Goal: Task Accomplishment & Management: Manage account settings

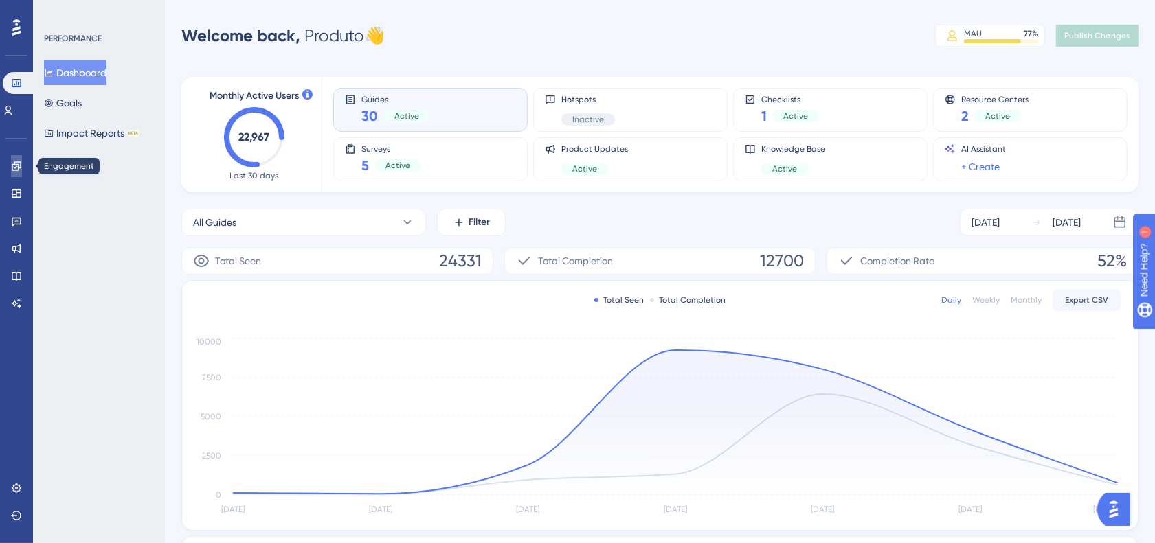
click at [11, 172] on link at bounding box center [16, 166] width 11 height 22
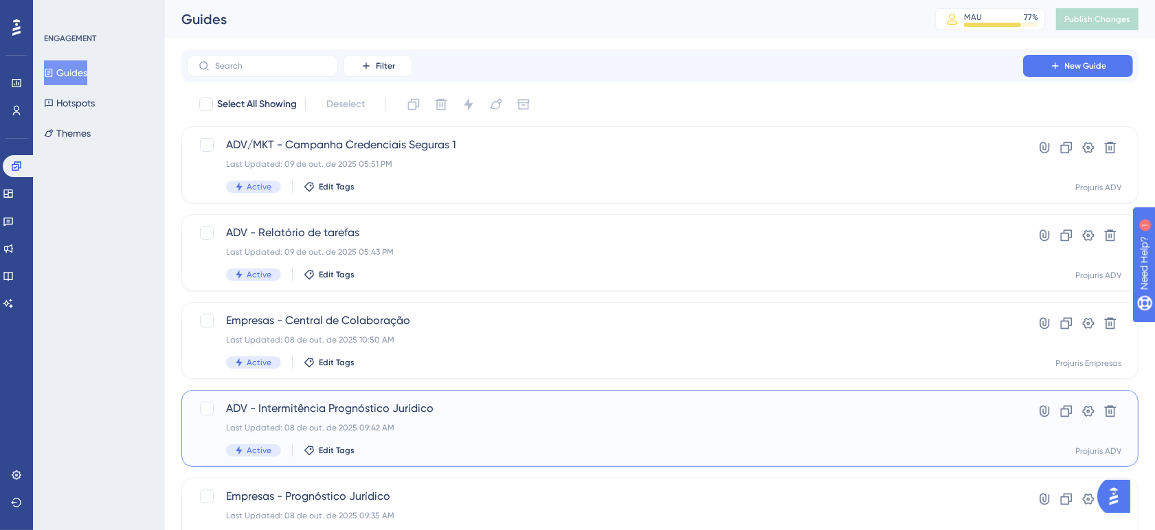
click at [579, 441] on div "ADV - Intermitência Prognóstico Jurídico Last Updated: 08 de out. de 2025 09:42…" at bounding box center [605, 429] width 758 height 56
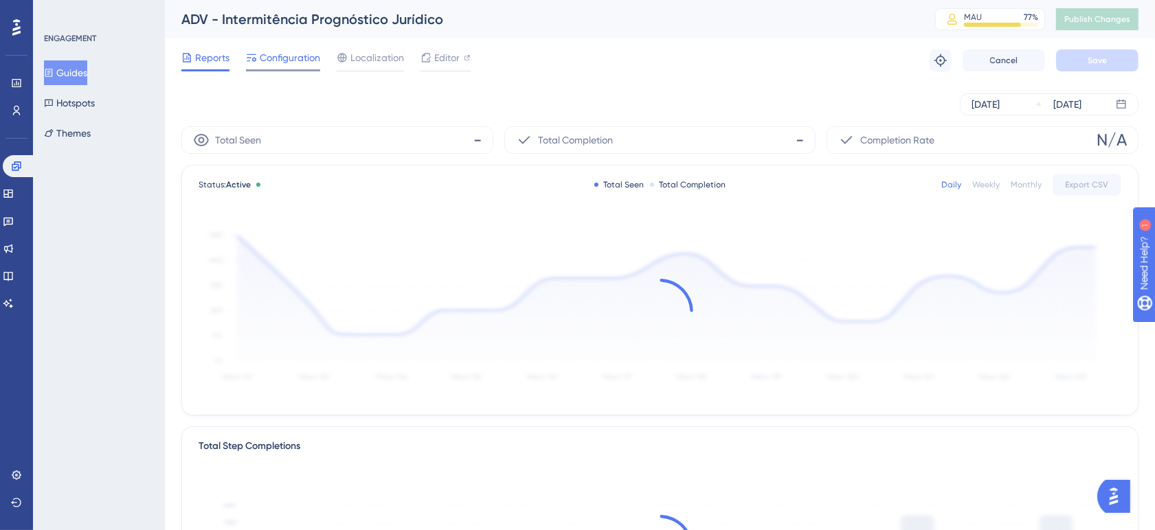
click at [282, 67] on div "Configuration" at bounding box center [283, 60] width 74 height 22
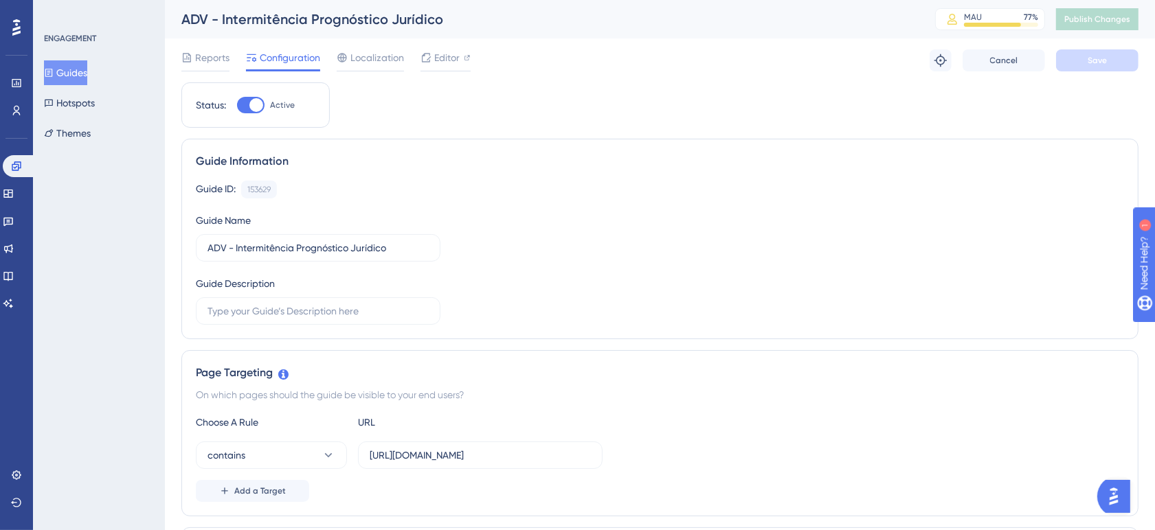
click at [262, 105] on div at bounding box center [256, 105] width 14 height 14
click at [237, 105] on input "Active" at bounding box center [236, 105] width 1 height 1
checkbox input "false"
click at [1081, 58] on button "Save" at bounding box center [1097, 60] width 82 height 22
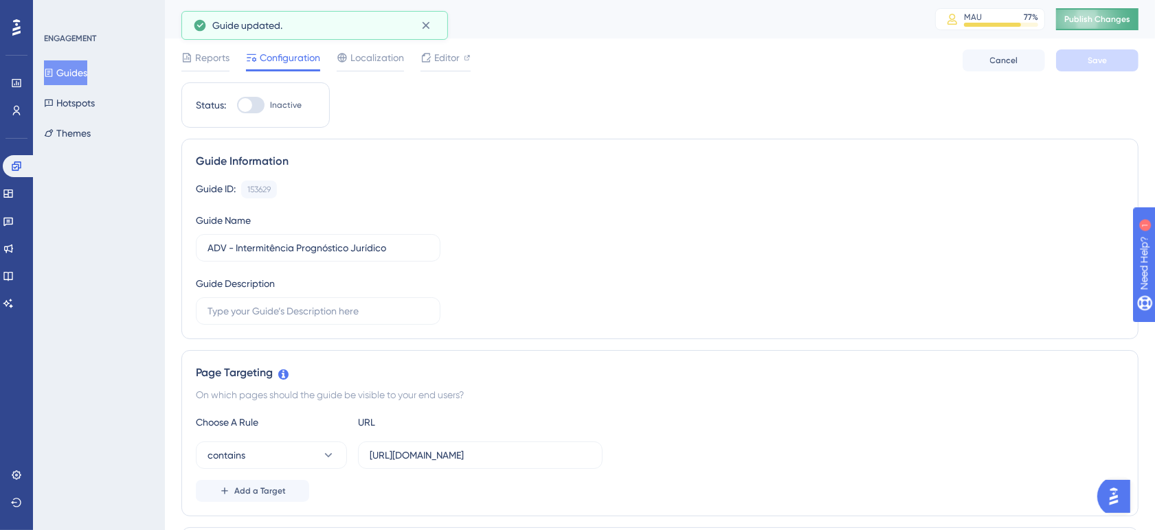
click at [1108, 18] on span "Publish Changes" at bounding box center [1097, 19] width 66 height 11
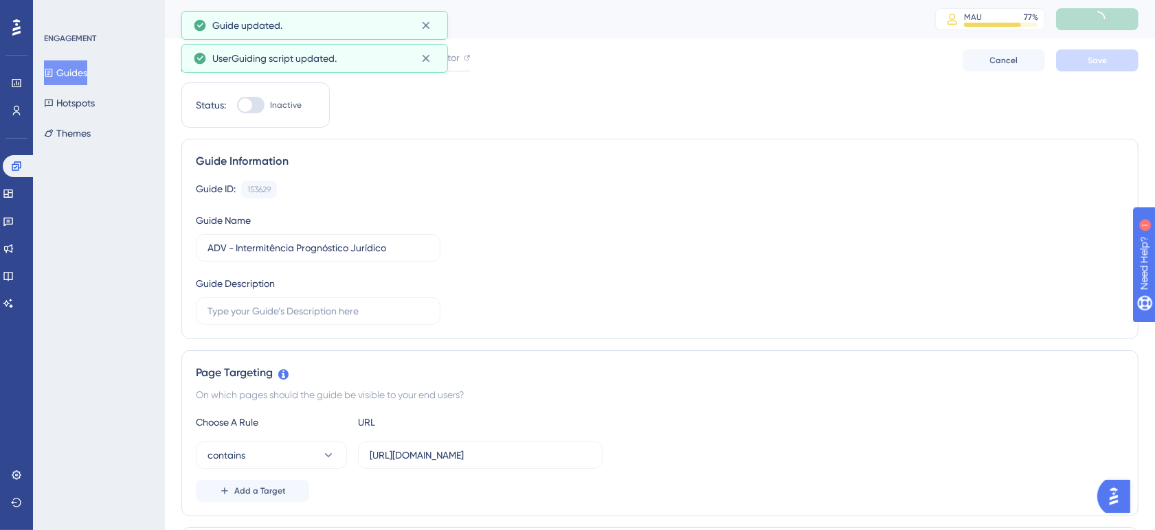
click at [210, 58] on div "UserGuiding script updated." at bounding box center [314, 58] width 267 height 29
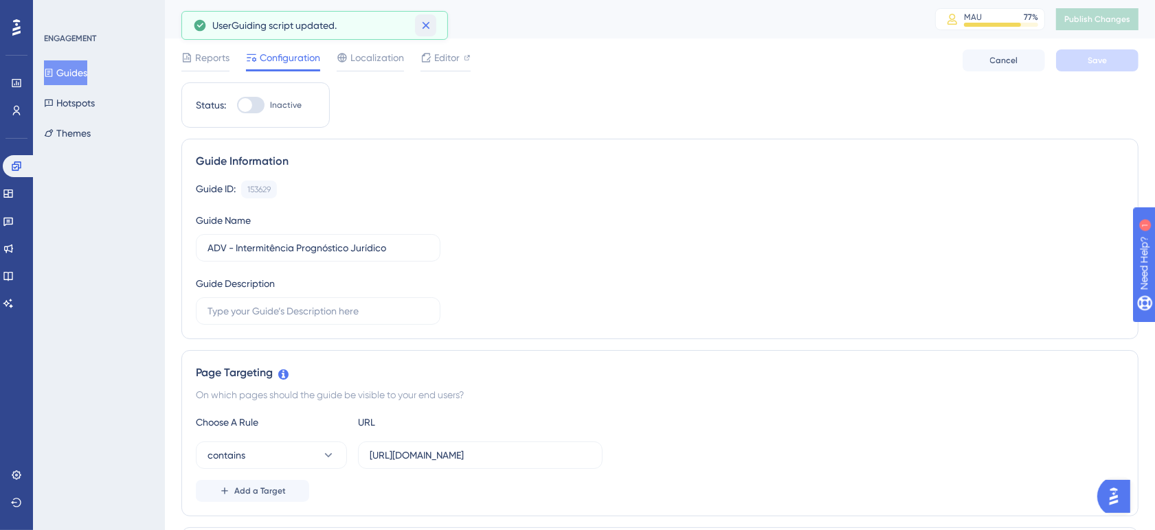
click at [429, 26] on icon at bounding box center [426, 26] width 14 height 14
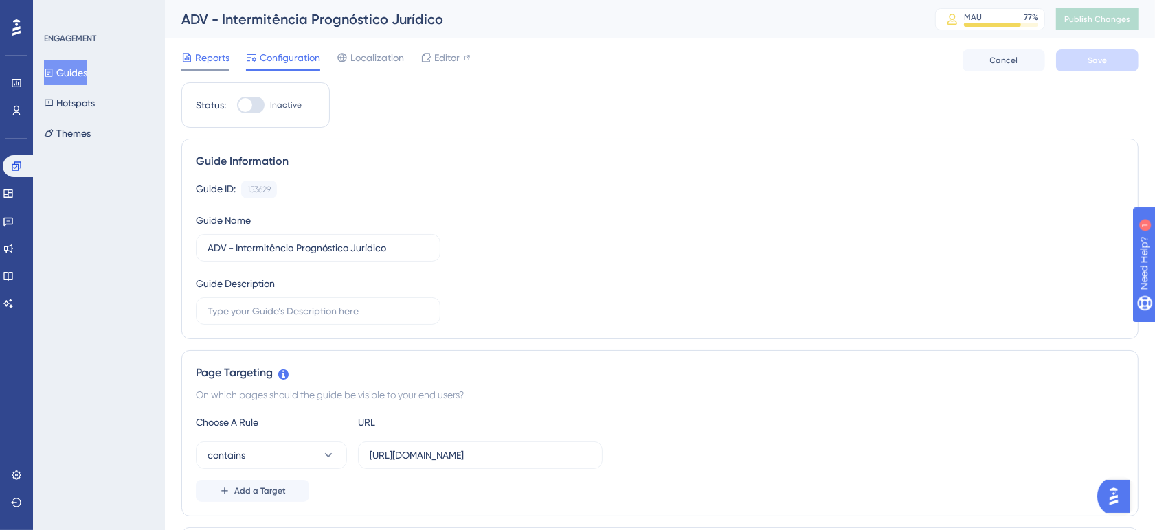
click at [184, 58] on icon at bounding box center [187, 57] width 8 height 9
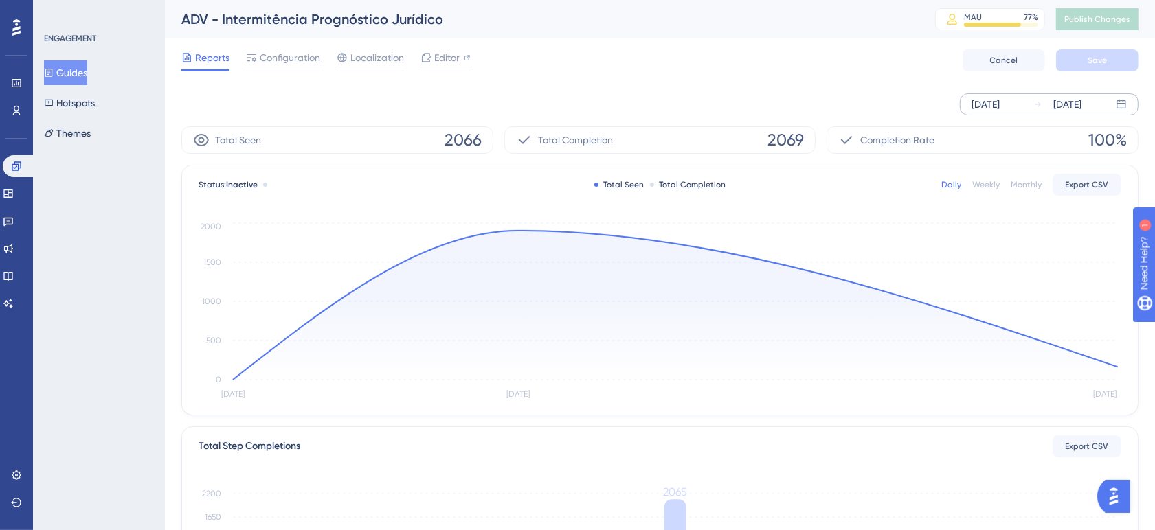
click at [1000, 103] on div "Oct 08 2025" at bounding box center [986, 104] width 28 height 16
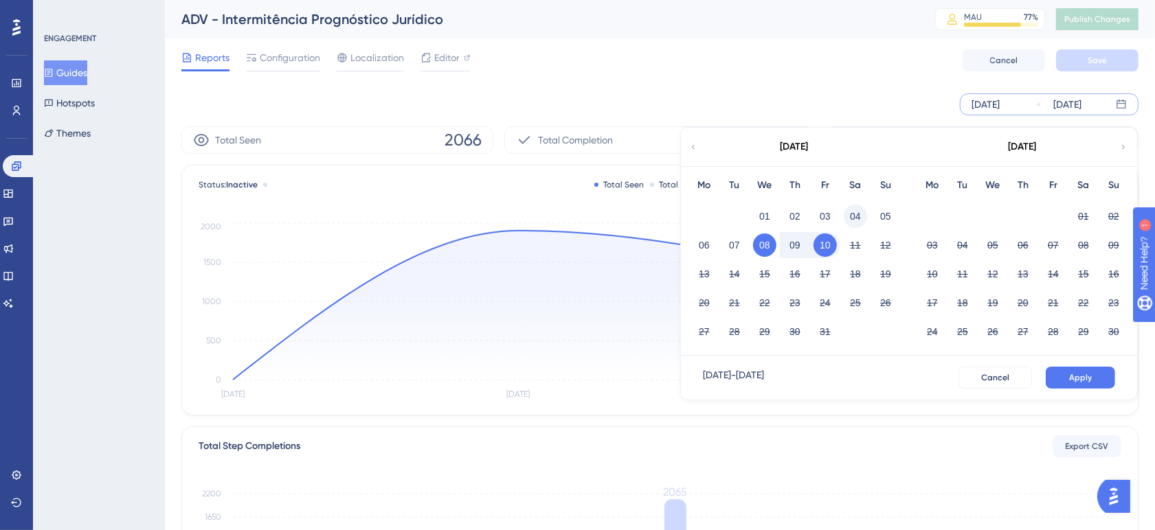
click at [856, 221] on button "04" at bounding box center [855, 216] width 23 height 23
click at [1066, 380] on button "Apply" at bounding box center [1080, 378] width 69 height 22
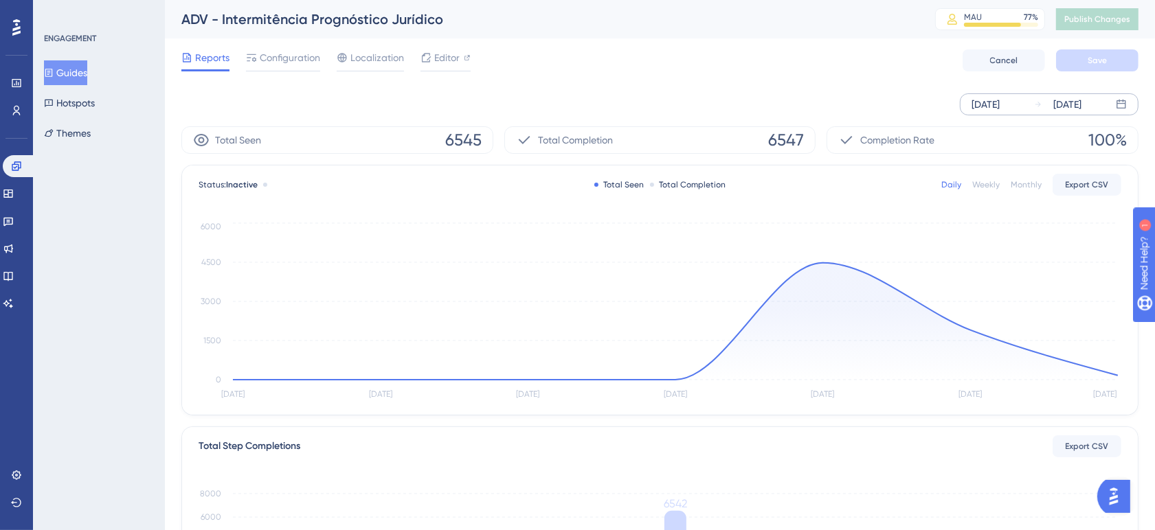
click at [665, 62] on div "Reports Configuration Localization Editor Cancel Save" at bounding box center [659, 60] width 957 height 44
click at [765, 82] on div "Oct 04 2025 Oct 10 2025" at bounding box center [659, 104] width 957 height 44
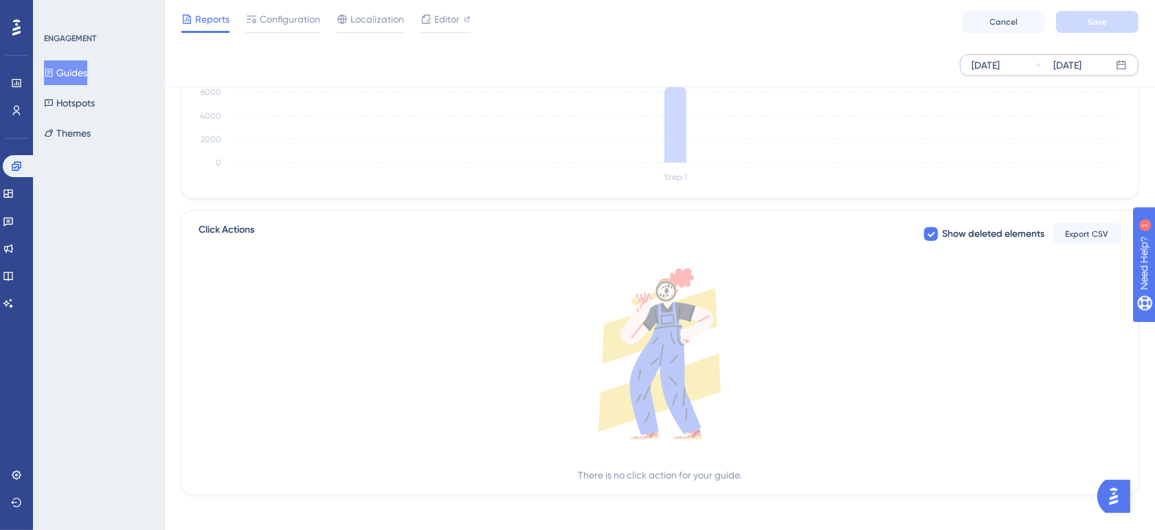
scroll to position [428, 0]
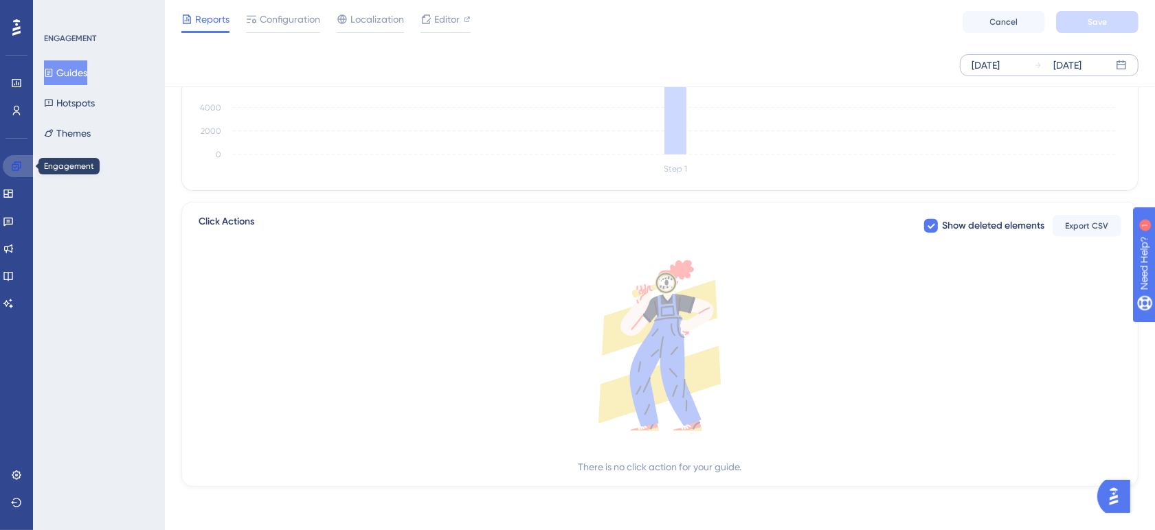
click at [12, 168] on icon at bounding box center [16, 166] width 11 height 11
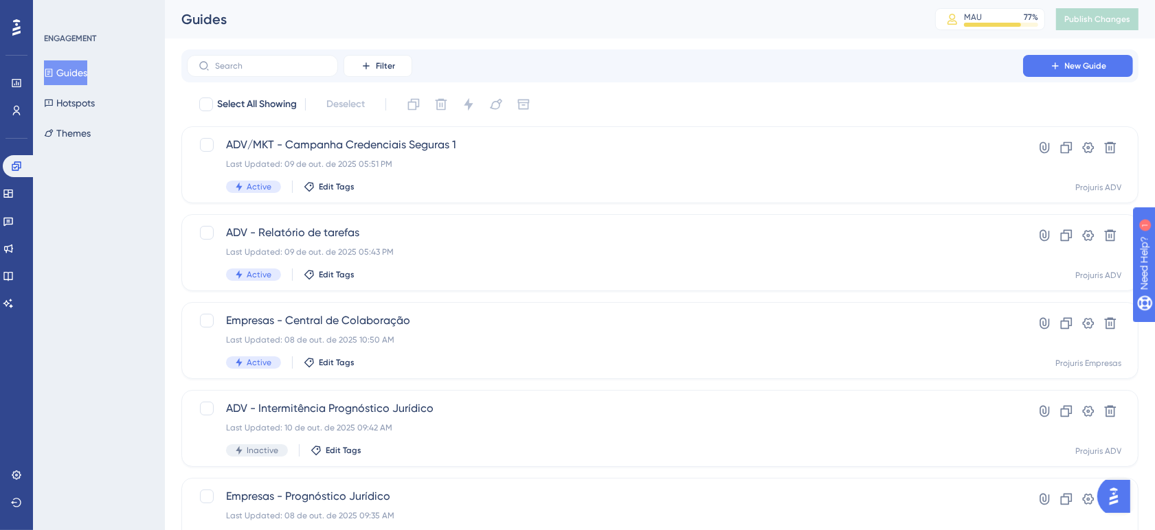
click at [129, 190] on div "ENGAGEMENT Guides Hotspots Themes" at bounding box center [99, 265] width 132 height 530
click at [251, 67] on input "text" at bounding box center [270, 66] width 111 height 10
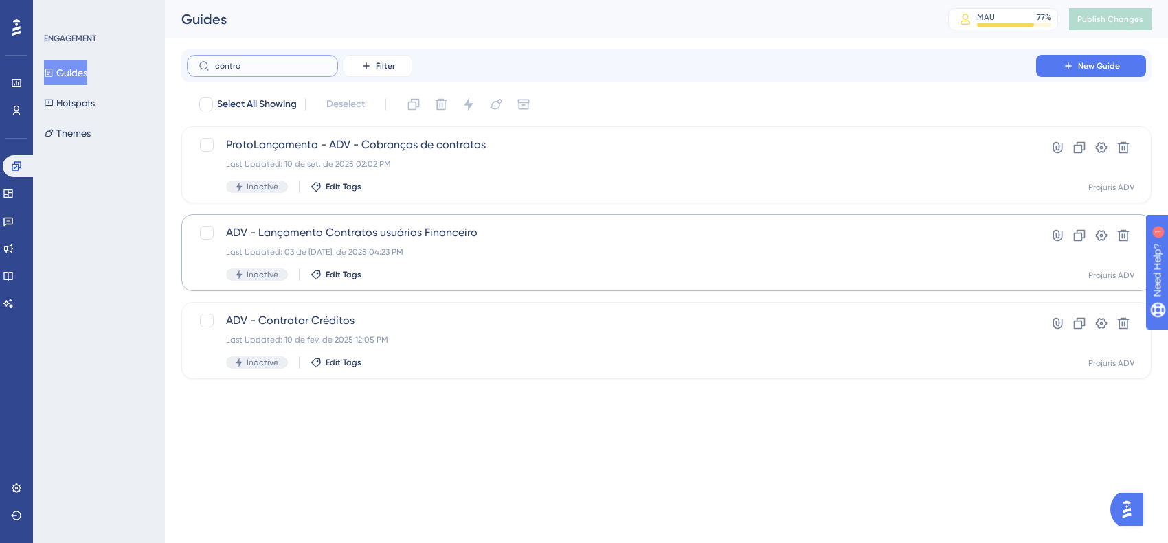
type input "contra"
click at [649, 260] on div "ADV - Lançamento Contratos usuários Financeiro Last Updated: 03 de jul. de 2025…" at bounding box center [611, 253] width 771 height 56
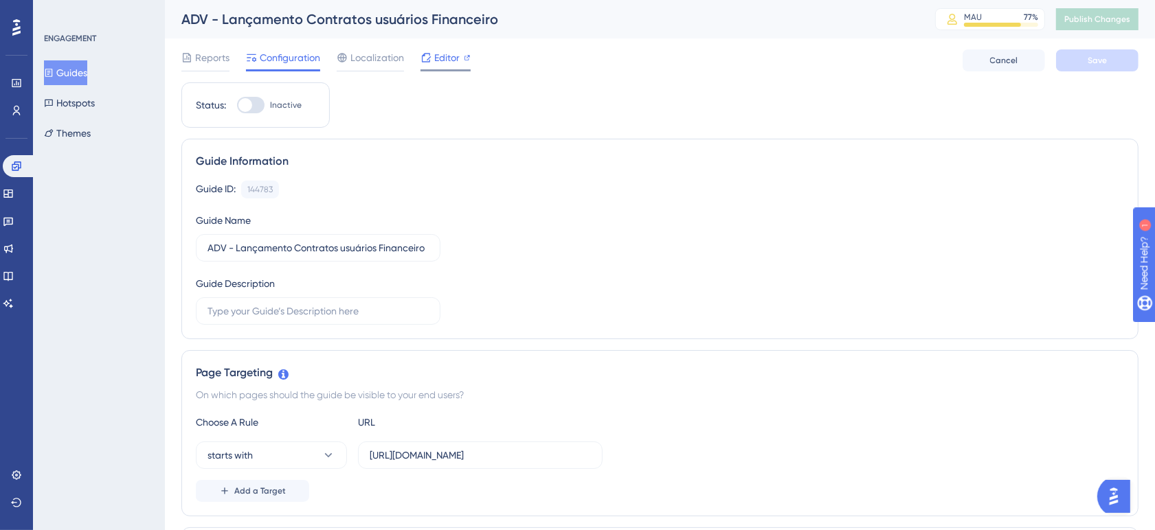
click at [452, 60] on span "Editor" at bounding box center [446, 57] width 25 height 16
click at [23, 161] on link at bounding box center [19, 166] width 33 height 22
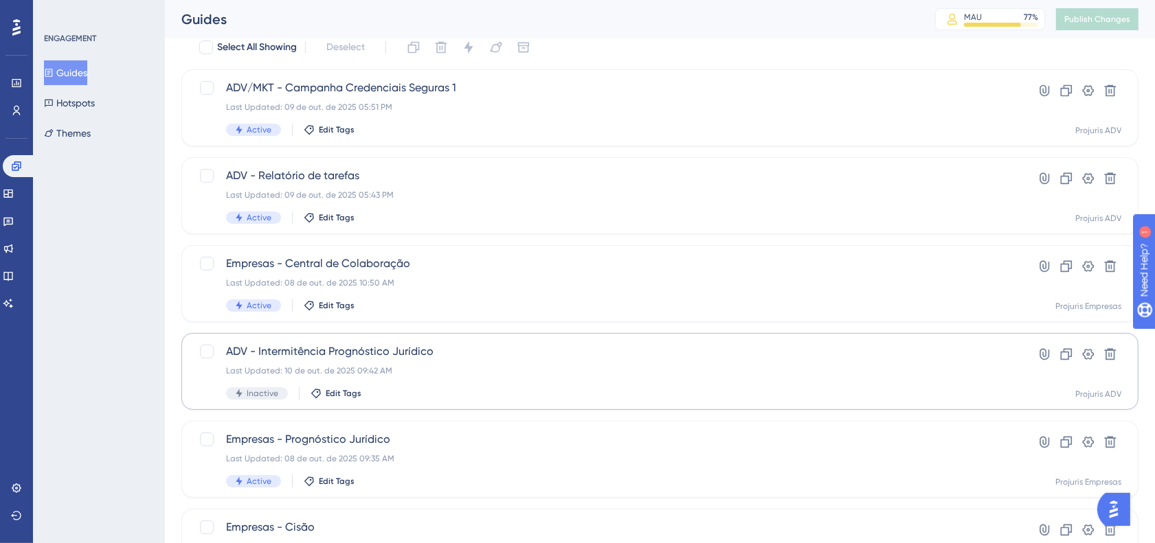
scroll to position [114, 0]
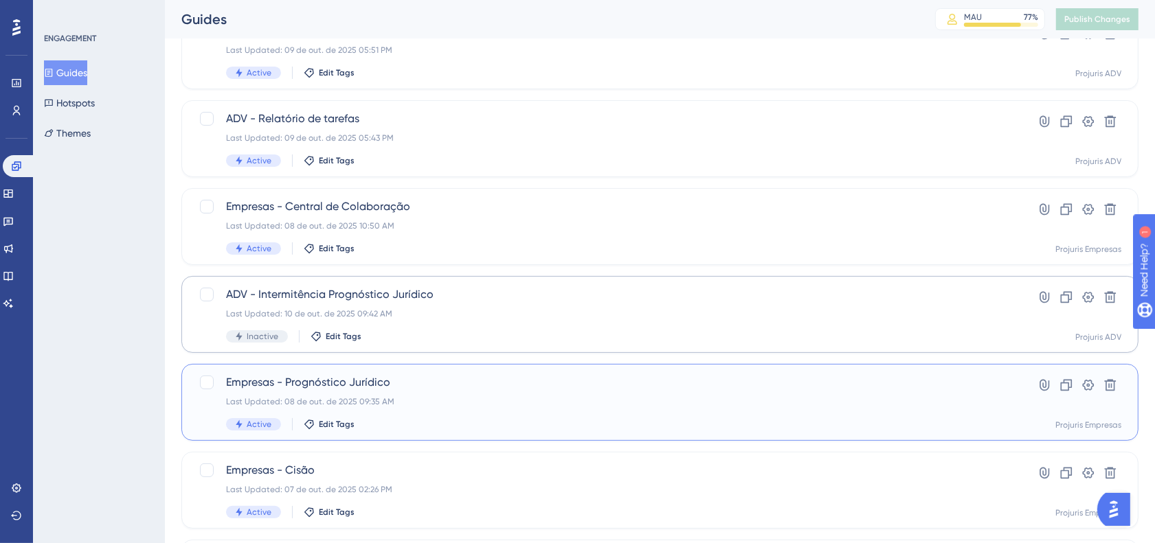
click at [498, 405] on div "Last Updated: 08 de out. de 2025 09:35 AM" at bounding box center [605, 401] width 758 height 11
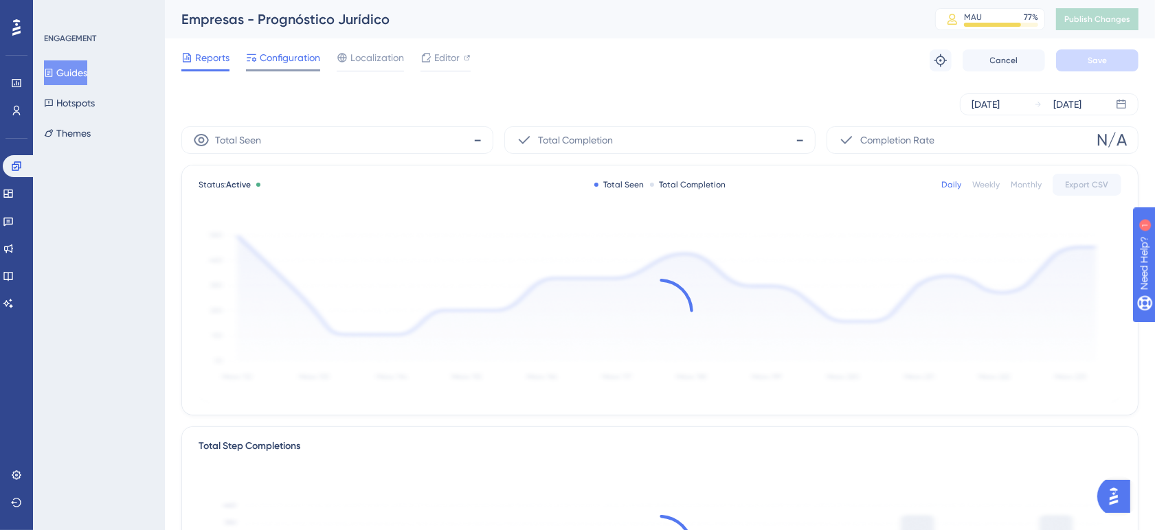
click at [301, 60] on span "Configuration" at bounding box center [290, 57] width 60 height 16
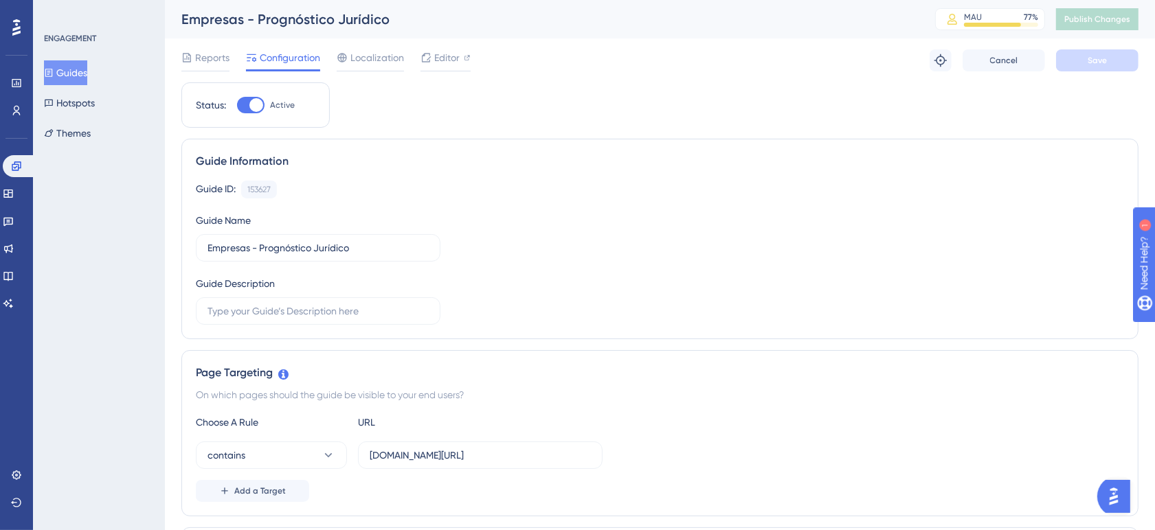
click at [245, 100] on div at bounding box center [250, 105] width 27 height 16
click at [237, 105] on input "Active" at bounding box center [236, 105] width 1 height 1
checkbox input "false"
click at [1114, 60] on button "Save" at bounding box center [1097, 60] width 82 height 22
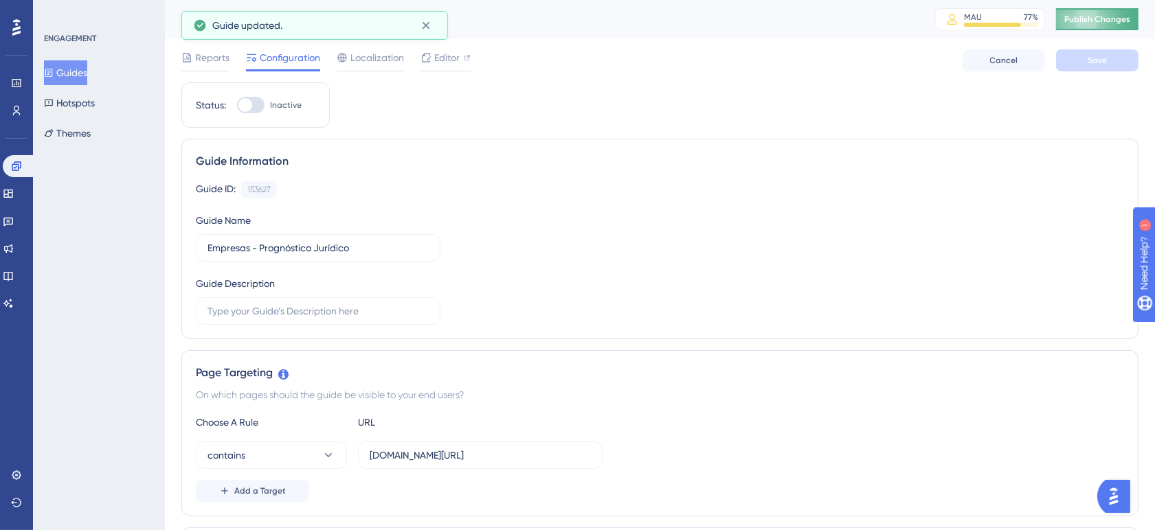
click at [1118, 14] on span "Publish Changes" at bounding box center [1097, 19] width 66 height 11
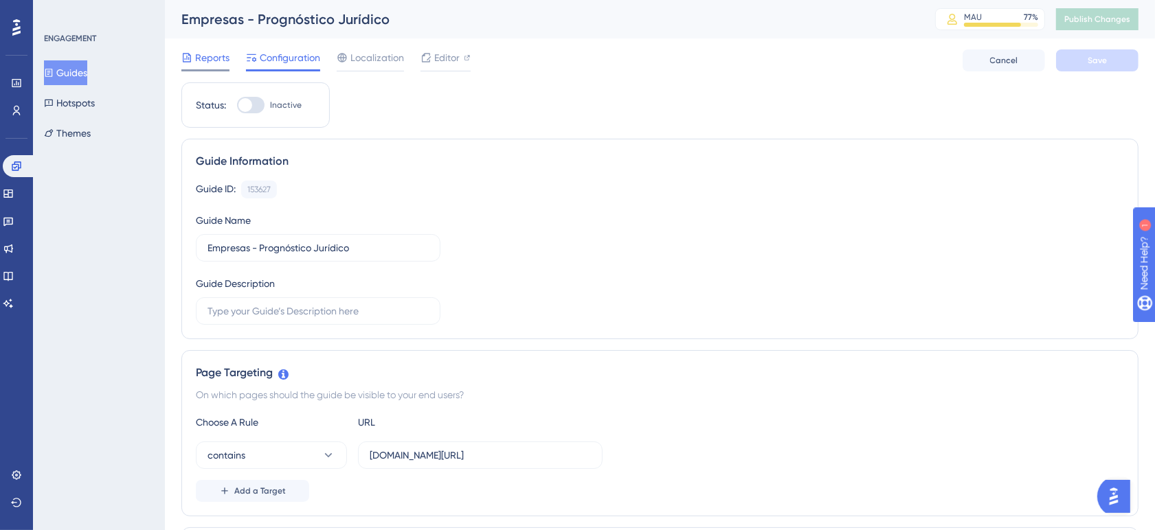
click at [214, 58] on span "Reports" at bounding box center [212, 57] width 34 height 16
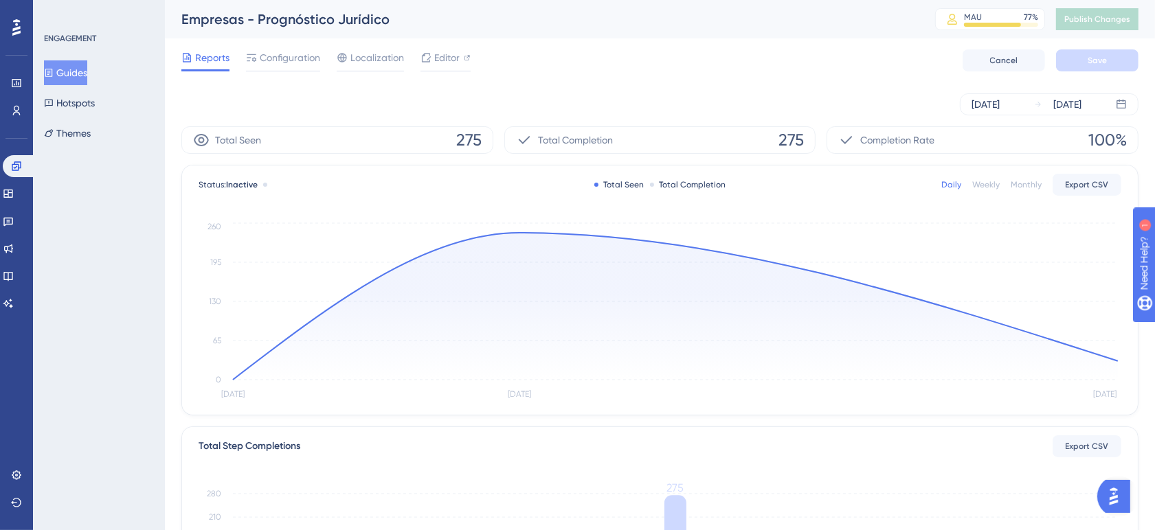
click at [557, 90] on div "Oct 08 2025 Oct 10 2025" at bounding box center [659, 104] width 957 height 44
drag, startPoint x: 794, startPoint y: 63, endPoint x: 794, endPoint y: 72, distance: 8.9
click at [794, 72] on div "Reports Configuration Localization Editor Cancel Save" at bounding box center [659, 60] width 957 height 44
click at [535, 87] on div "Oct 08 2025 Oct 10 2025" at bounding box center [659, 104] width 957 height 44
click at [730, 59] on div "Reports Configuration Localization Editor Cancel Save" at bounding box center [659, 60] width 957 height 44
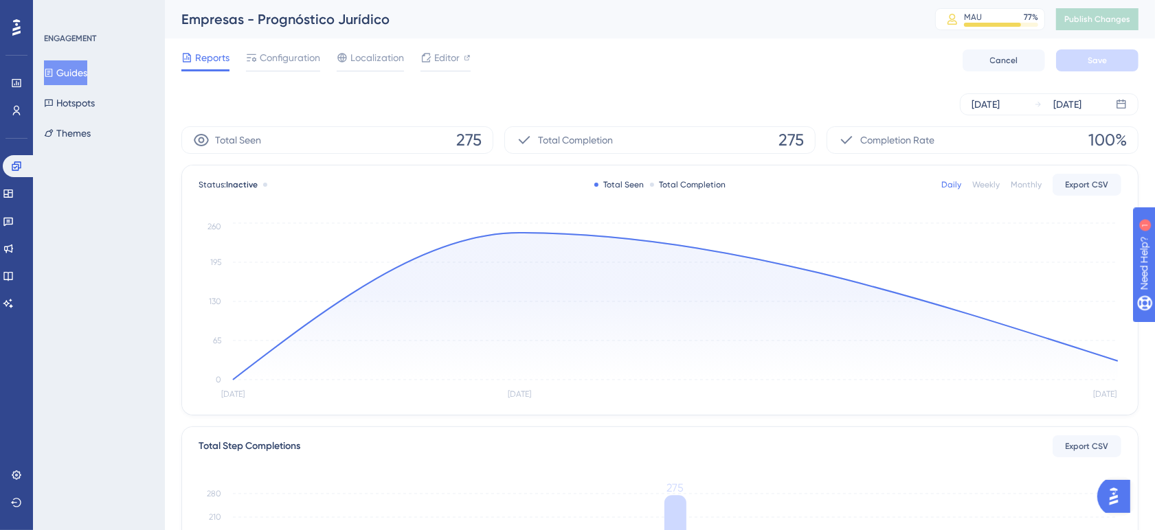
click at [633, 80] on div "Reports Configuration Localization Editor Cancel Save" at bounding box center [659, 60] width 957 height 44
click at [599, 69] on div "Reports Configuration Localization Editor Cancel Save" at bounding box center [659, 60] width 957 height 44
click at [631, 23] on div "Empresas - Prognóstico Jurídico" at bounding box center [540, 19] width 719 height 19
click at [620, 50] on div "Reports Configuration Localization Editor Cancel Save" at bounding box center [659, 60] width 957 height 44
